Goal: Task Accomplishment & Management: Use online tool/utility

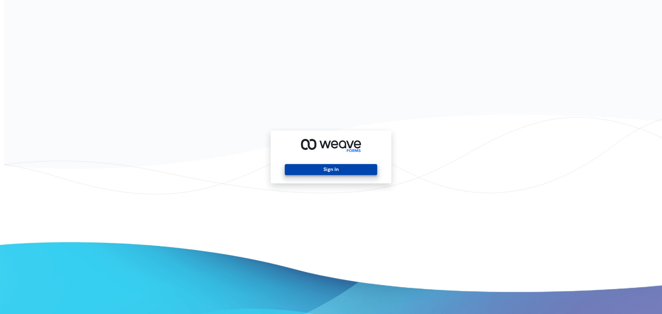
click at [328, 166] on button "Sign In" at bounding box center [331, 169] width 92 height 11
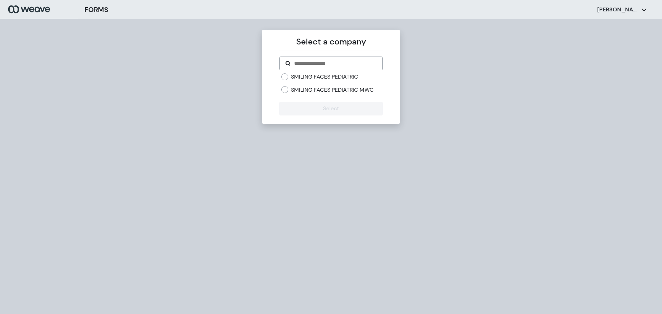
click at [328, 88] on label "SMILING FACES PEDIATRIC MWC" at bounding box center [332, 90] width 83 height 8
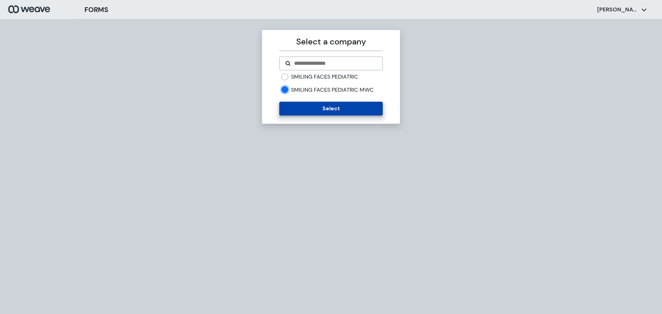
click at [323, 108] on button "Select" at bounding box center [330, 109] width 103 height 14
